Goal: Task Accomplishment & Management: Manage account settings

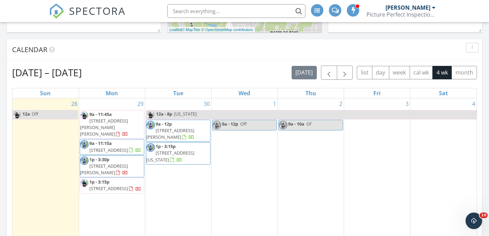
scroll to position [379, 0]
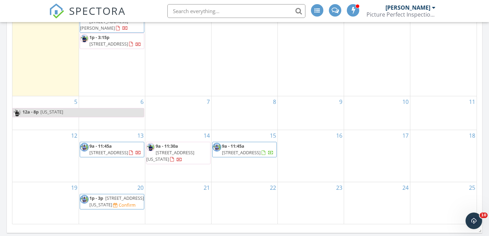
scroll to position [517, 0]
drag, startPoint x: 7, startPoint y: 155, endPoint x: 11, endPoint y: 154, distance: 3.9
click at [7, 155] on div "[DATE] – [DATE] [DATE] list day week cal wk 4 wk month Sun Mon Tue Wed Thu Fri …" at bounding box center [244, 72] width 475 height 314
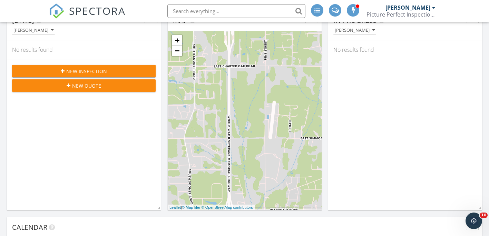
scroll to position [345, 0]
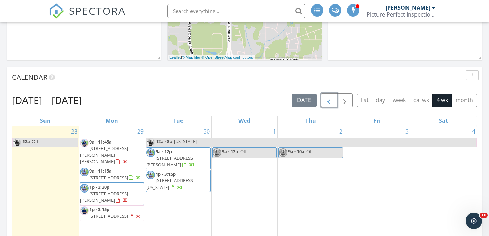
click at [330, 105] on span "button" at bounding box center [329, 100] width 8 height 8
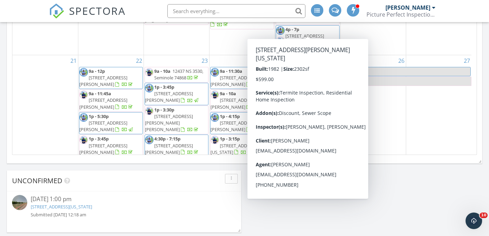
scroll to position [278, 0]
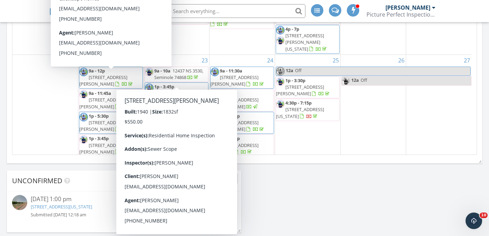
click at [123, 90] on span "9a - 11:45a 129 SW 13th St , Moore 73160" at bounding box center [110, 100] width 63 height 20
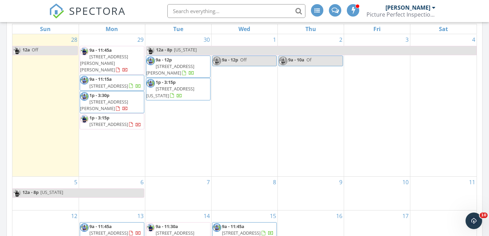
scroll to position [368, 0]
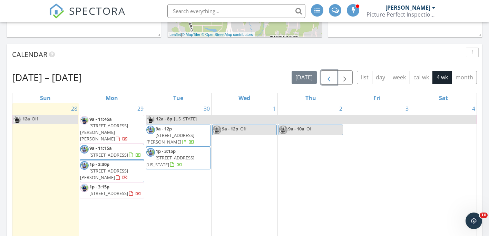
click at [326, 76] on span "button" at bounding box center [329, 77] width 8 height 8
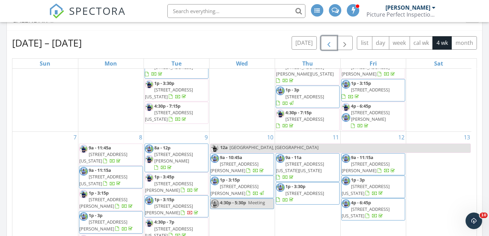
scroll to position [172, 0]
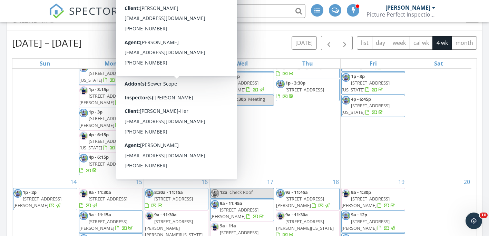
click at [9, 113] on div "Aug 31 – Sep 27, 2025 today list day week cal wk 4 wk month Sun Mon Tue Wed Thu…" at bounding box center [244, 188] width 475 height 314
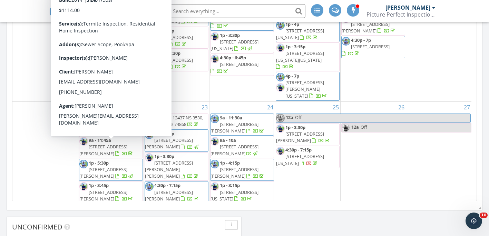
scroll to position [278, 0]
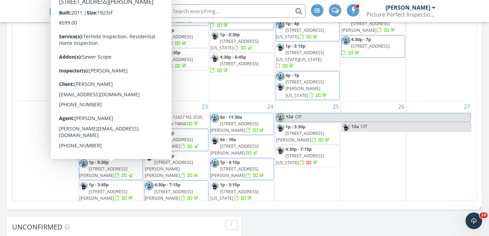
click at [117, 188] on span "[STREET_ADDRESS][PERSON_NAME]" at bounding box center [103, 194] width 48 height 13
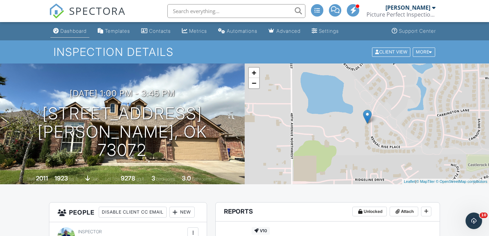
click at [54, 33] on link "Dashboard" at bounding box center [69, 31] width 39 height 13
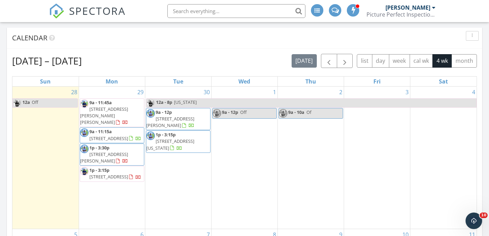
scroll to position [345, 0]
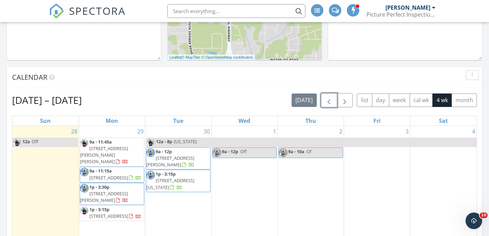
click at [334, 101] on button "button" at bounding box center [329, 100] width 16 height 14
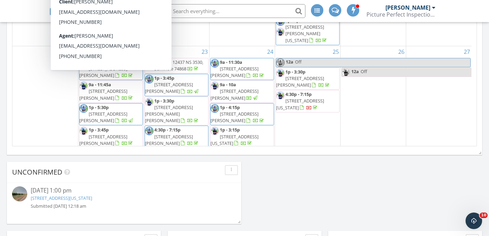
scroll to position [552, 0]
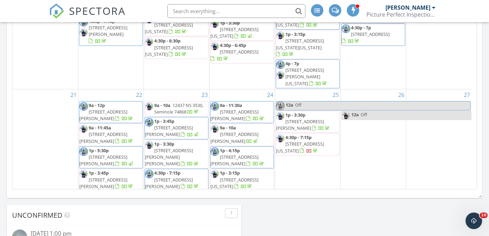
click at [9, 153] on div "Aug 31 – Sep 27, 2025 today list day week cal wk 4 wk month Sun Mon Tue Wed Thu…" at bounding box center [244, 38] width 475 height 314
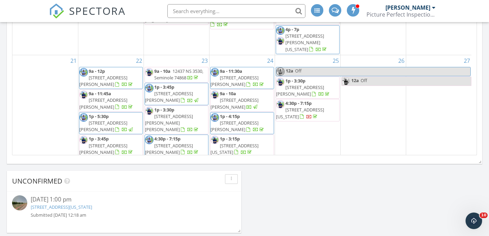
scroll to position [586, 0]
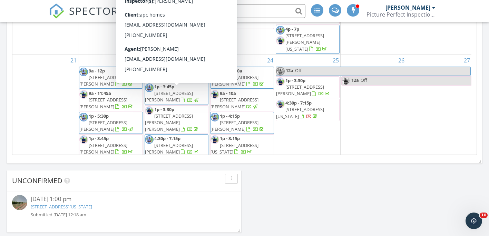
click at [193, 113] on span "2928 N Downing Ave, Bethany 73008" at bounding box center [169, 122] width 48 height 19
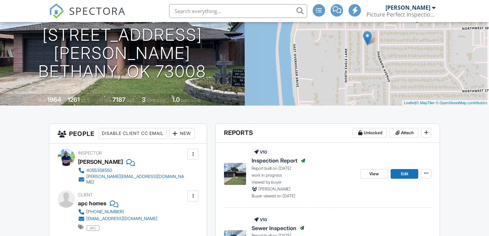
scroll to position [69, 0]
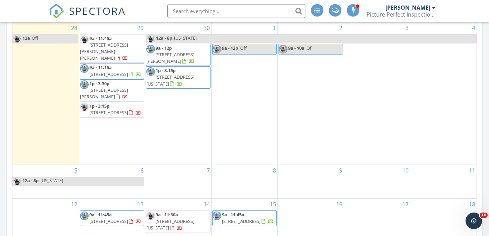
scroll to position [379, 0]
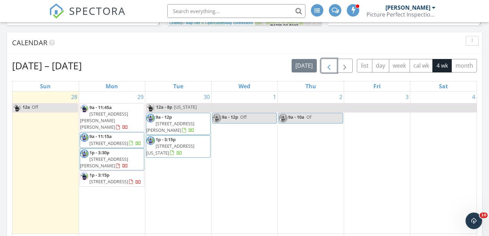
click at [329, 68] on span "button" at bounding box center [329, 66] width 8 height 8
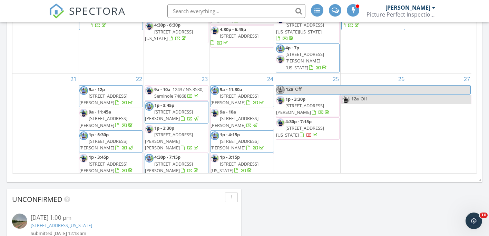
scroll to position [552, 0]
